Goal: Task Accomplishment & Management: Manage account settings

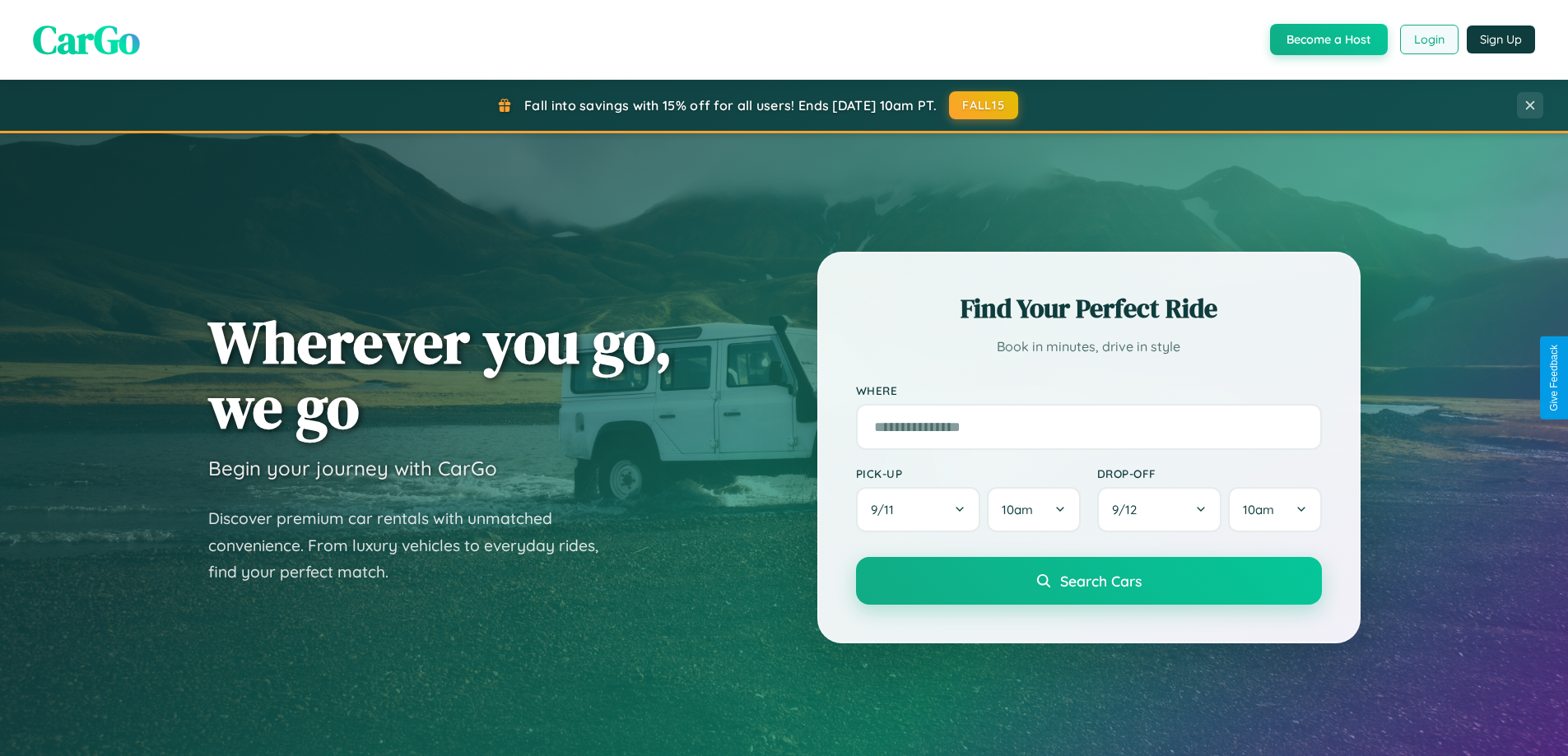
click at [1428, 40] on button "Login" at bounding box center [1429, 40] width 59 height 30
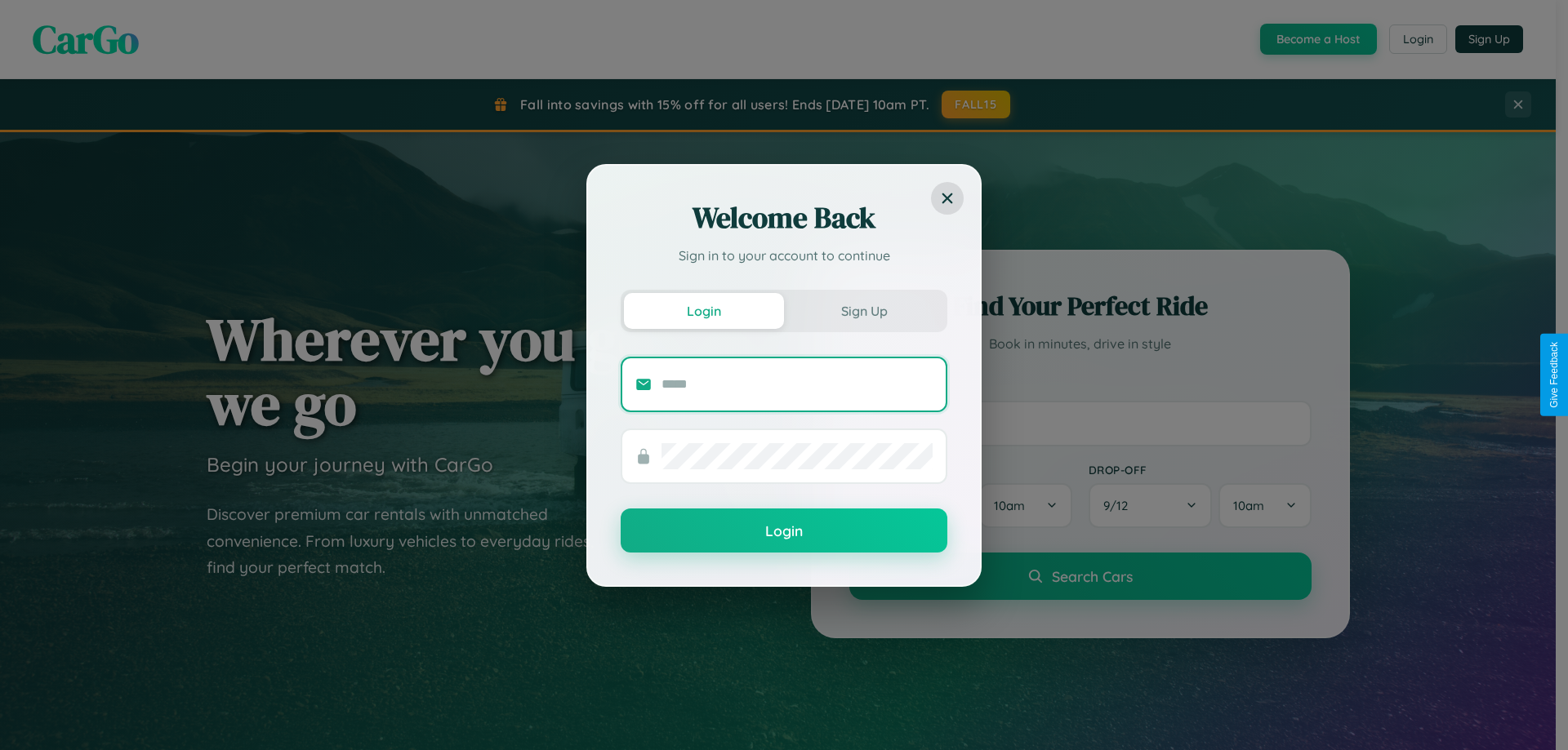
click at [797, 383] on input "text" at bounding box center [797, 384] width 272 height 26
type input "**********"
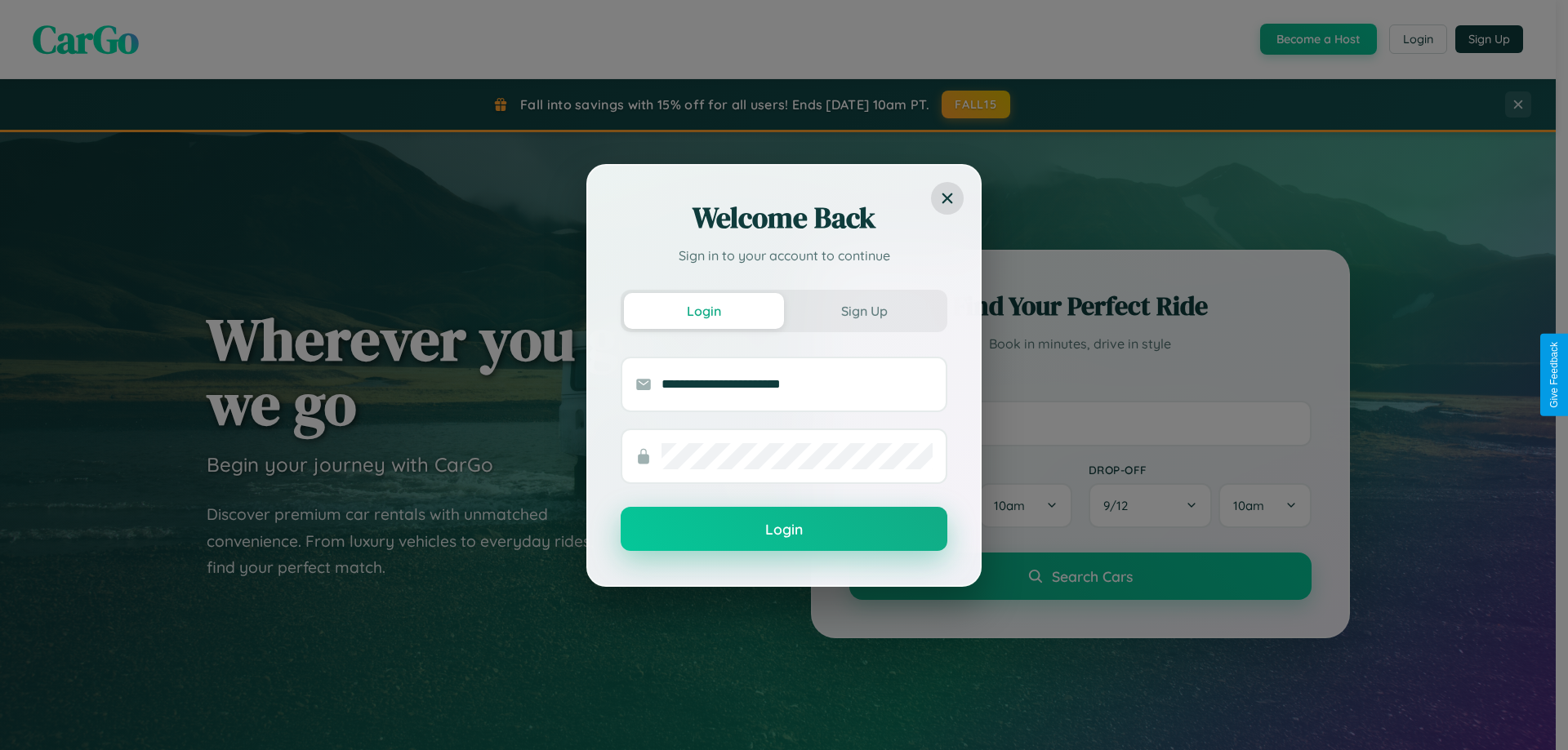
click at [784, 530] on button "Login" at bounding box center [784, 529] width 327 height 44
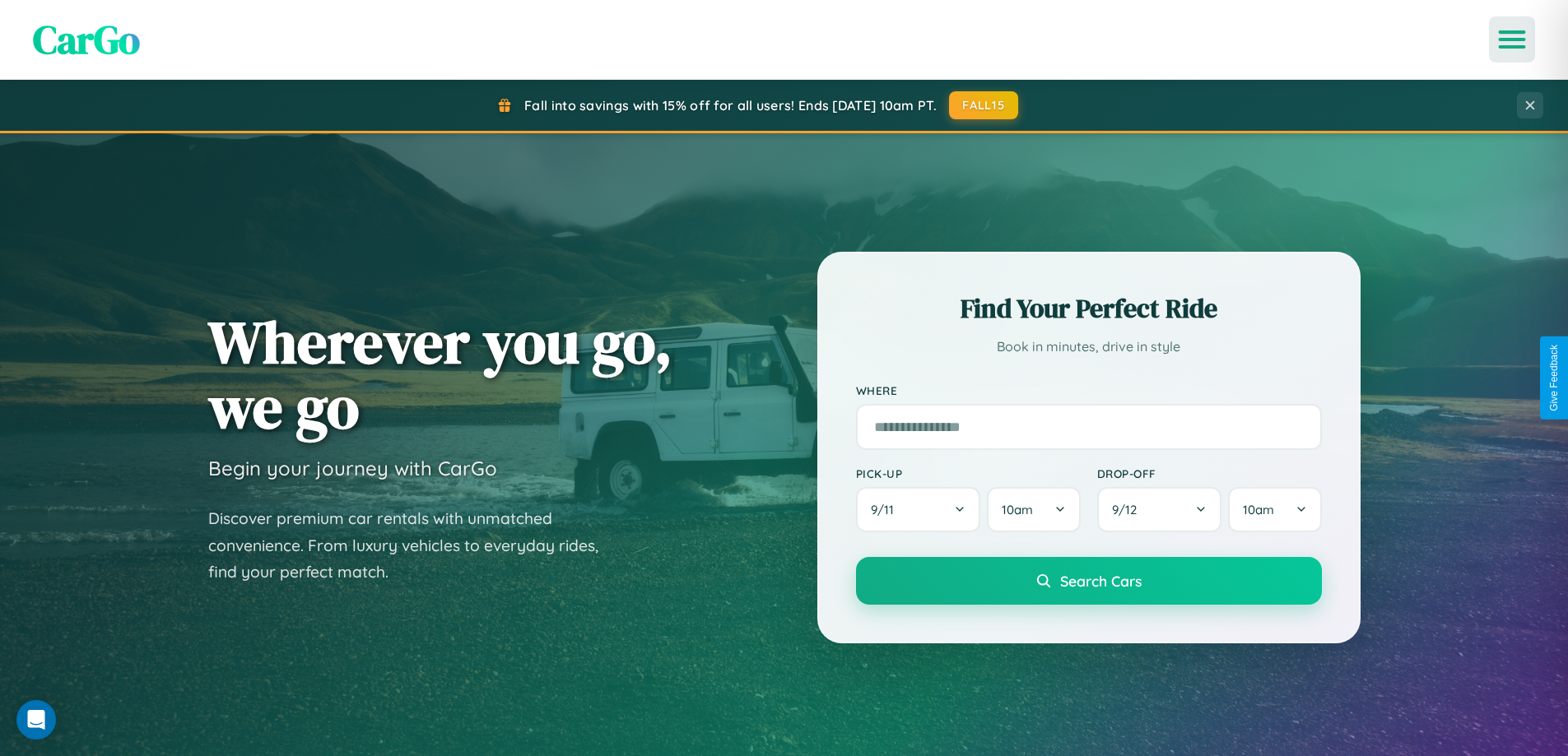
click at [1512, 40] on icon "Open menu" at bounding box center [1512, 39] width 24 height 15
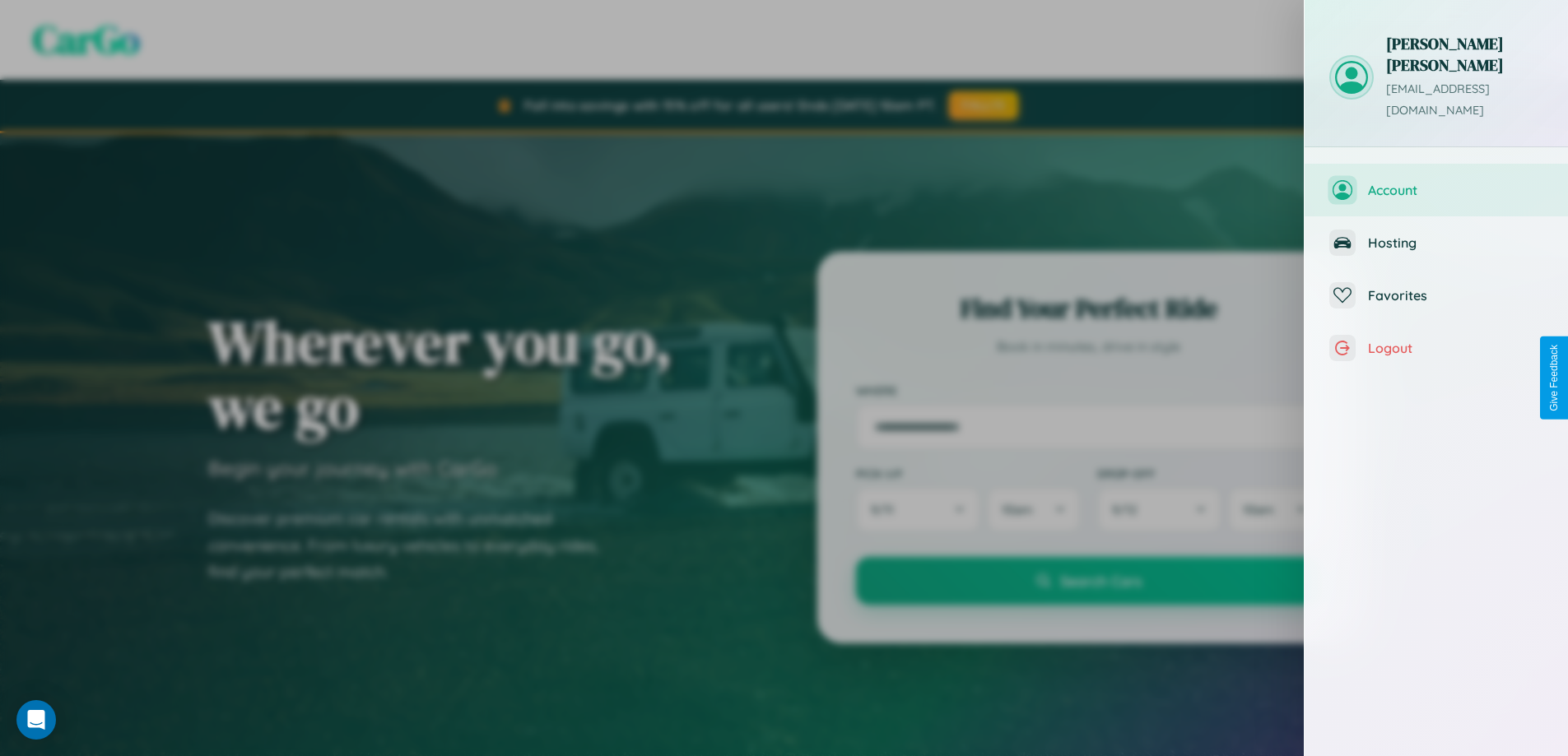
click at [1555, 164] on button "Account" at bounding box center [1436, 190] width 264 height 53
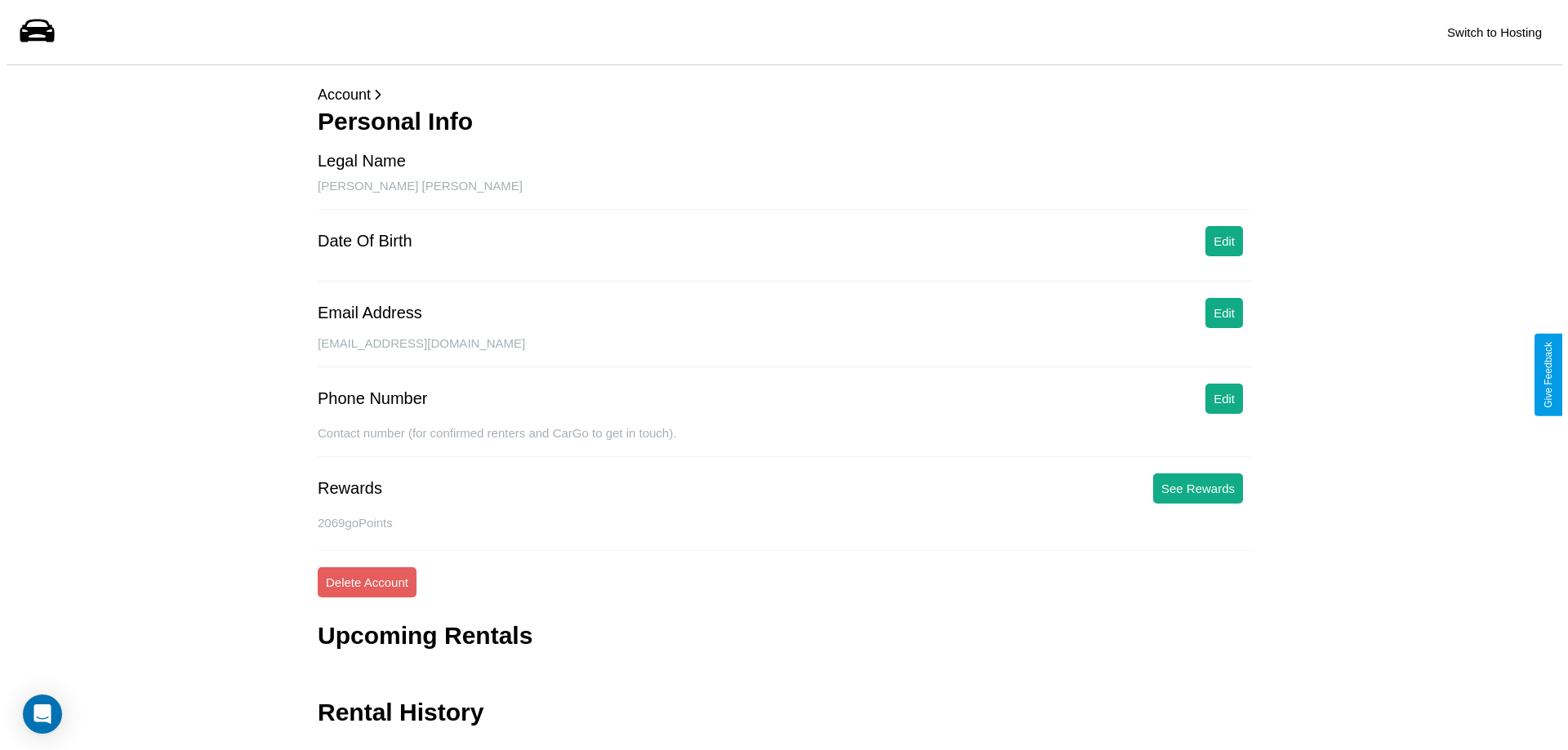
scroll to position [40, 0]
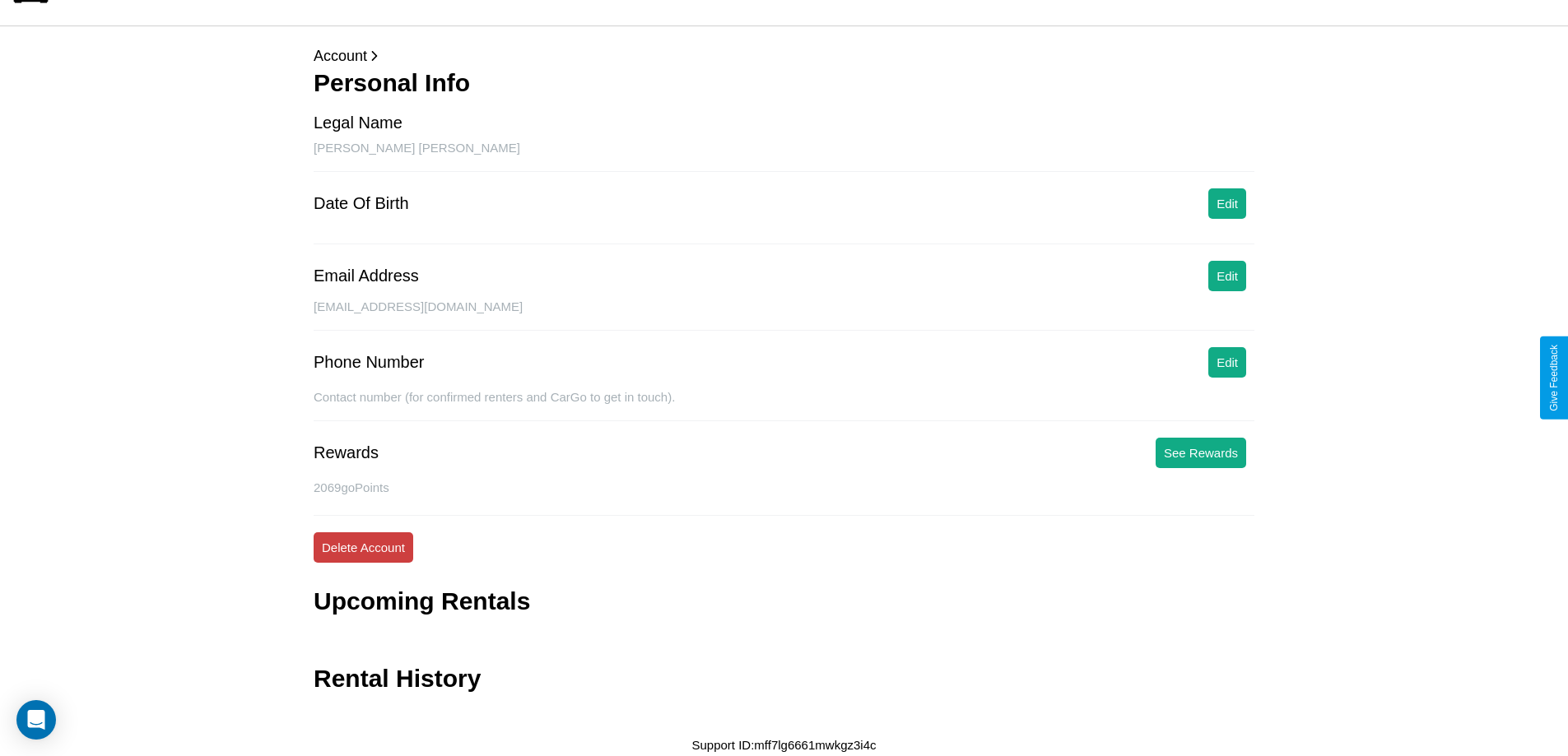
click at [363, 547] on button "Delete Account" at bounding box center [364, 547] width 100 height 30
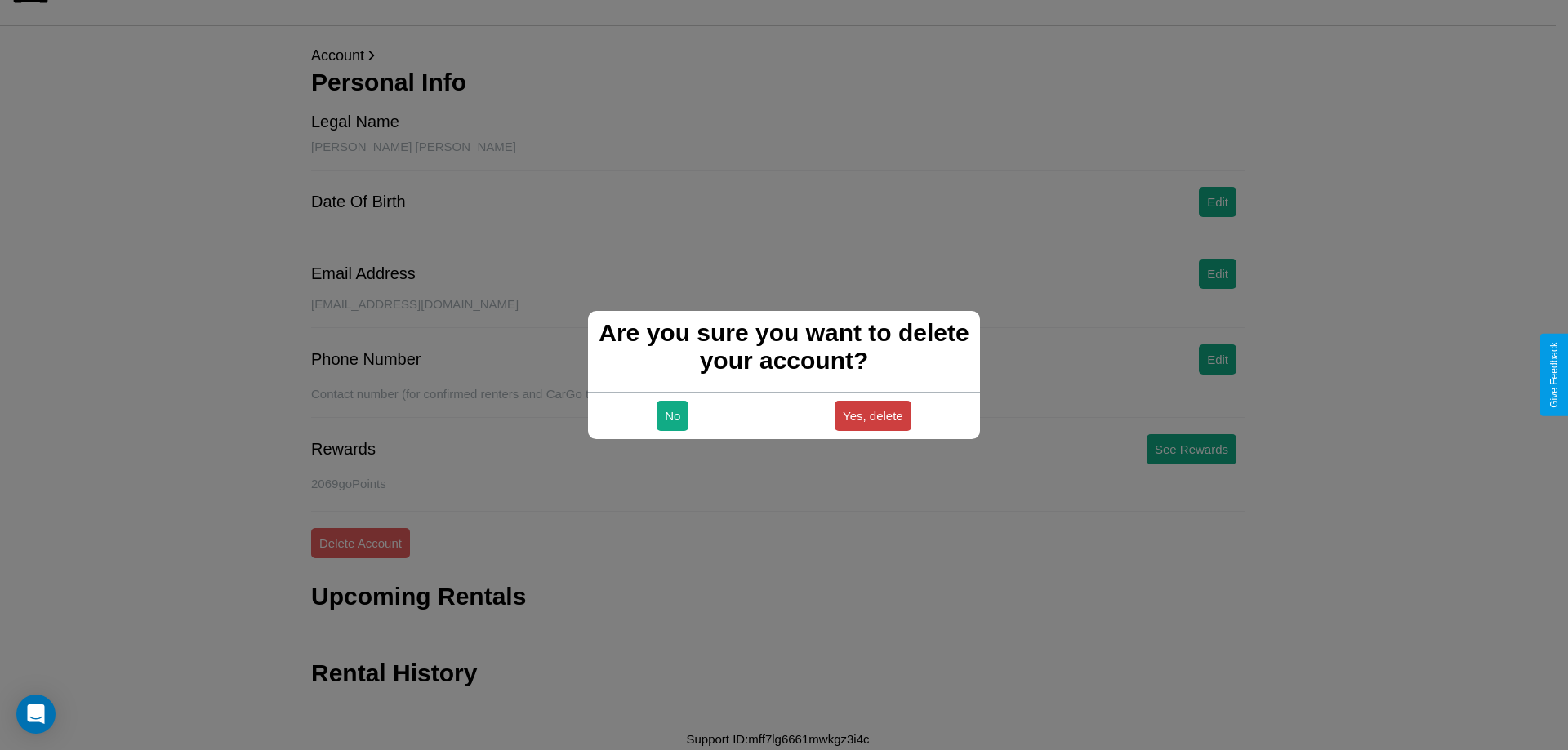
click at [872, 415] on button "Yes, delete" at bounding box center [872, 416] width 76 height 30
